Goal: Information Seeking & Learning: Learn about a topic

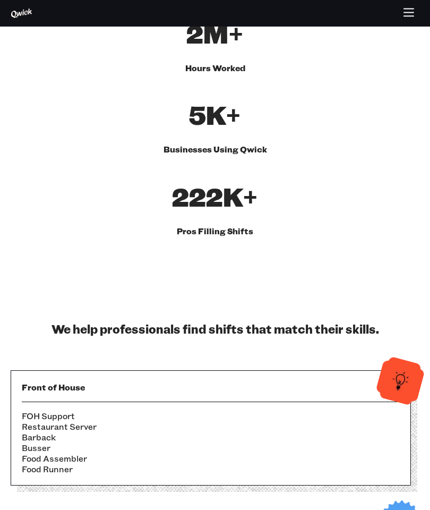
scroll to position [627, 0]
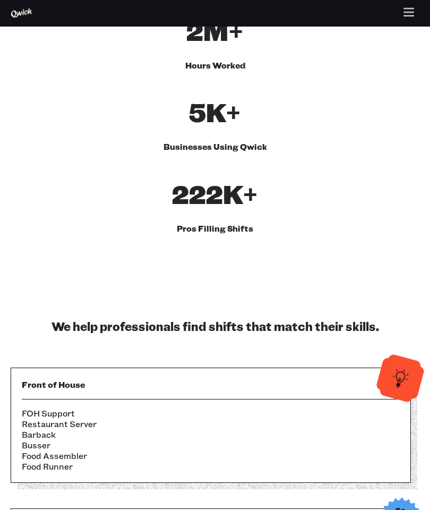
click at [322, 379] on h3 "Front of House" at bounding box center [211, 384] width 378 height 11
click at [323, 451] on li "Food Assembler" at bounding box center [211, 456] width 378 height 11
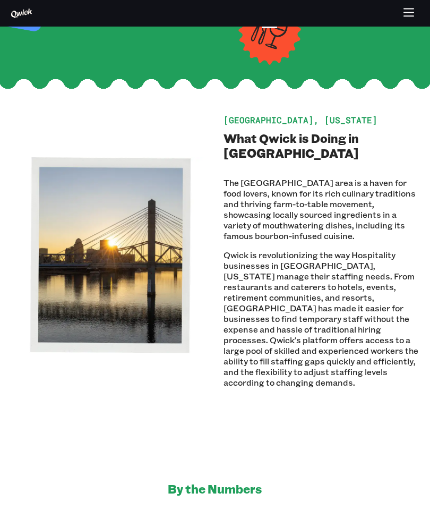
scroll to position [0, 0]
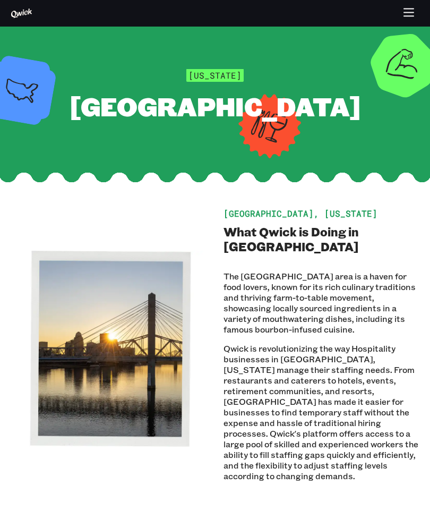
click at [409, 11] on icon "button" at bounding box center [409, 13] width 12 height 12
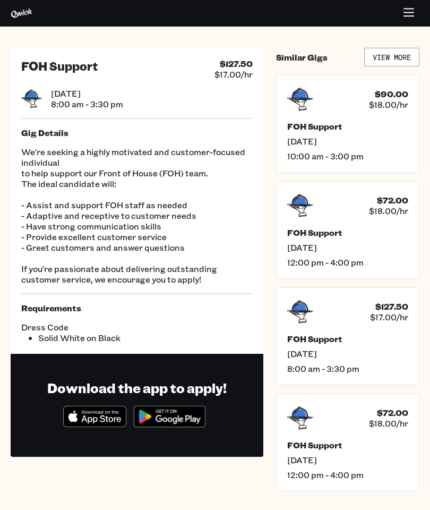
scroll to position [2, 0]
